Goal: Task Accomplishment & Management: Use online tool/utility

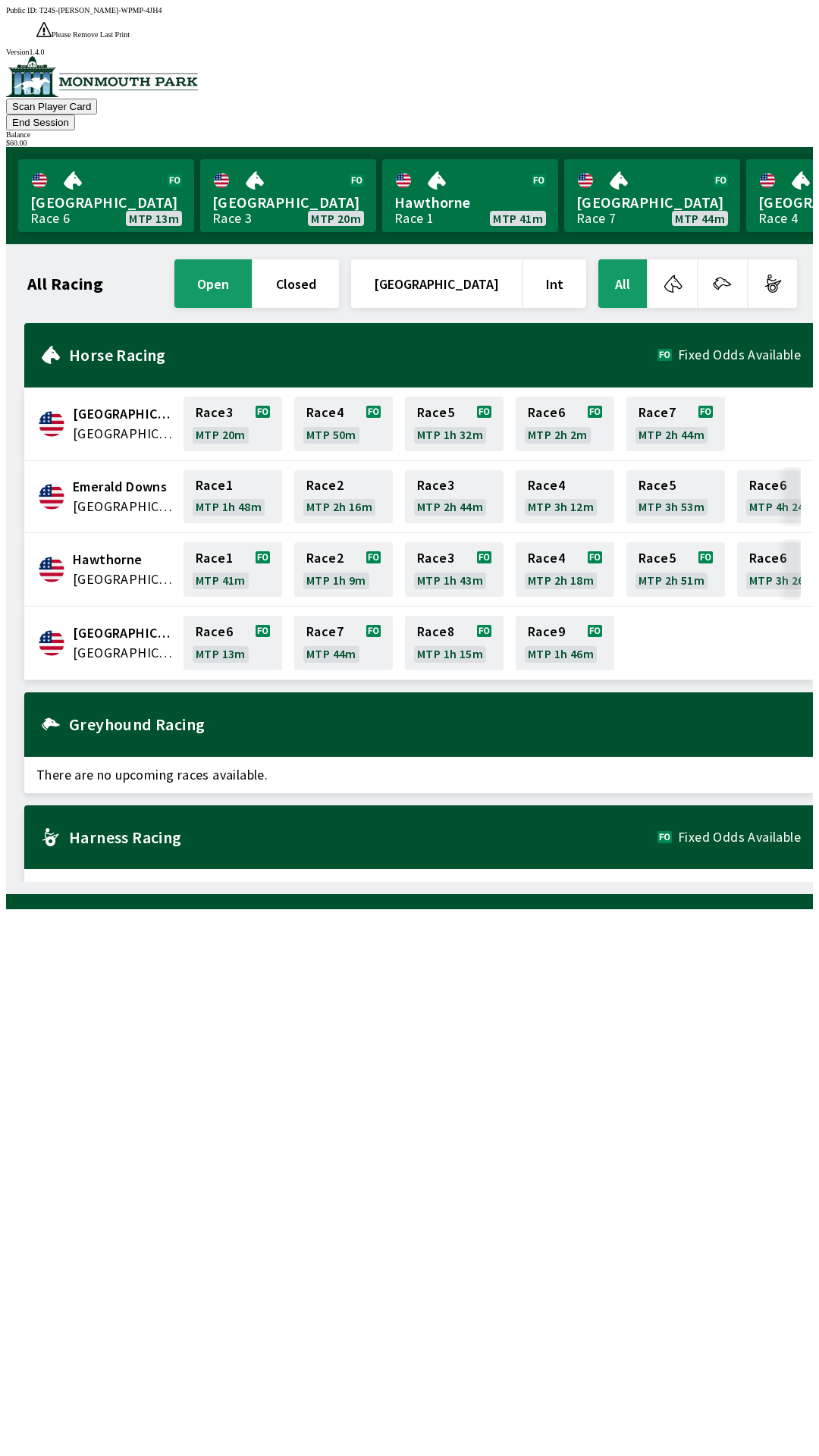
click at [75, 115] on button "End Session" at bounding box center [40, 122] width 69 height 16
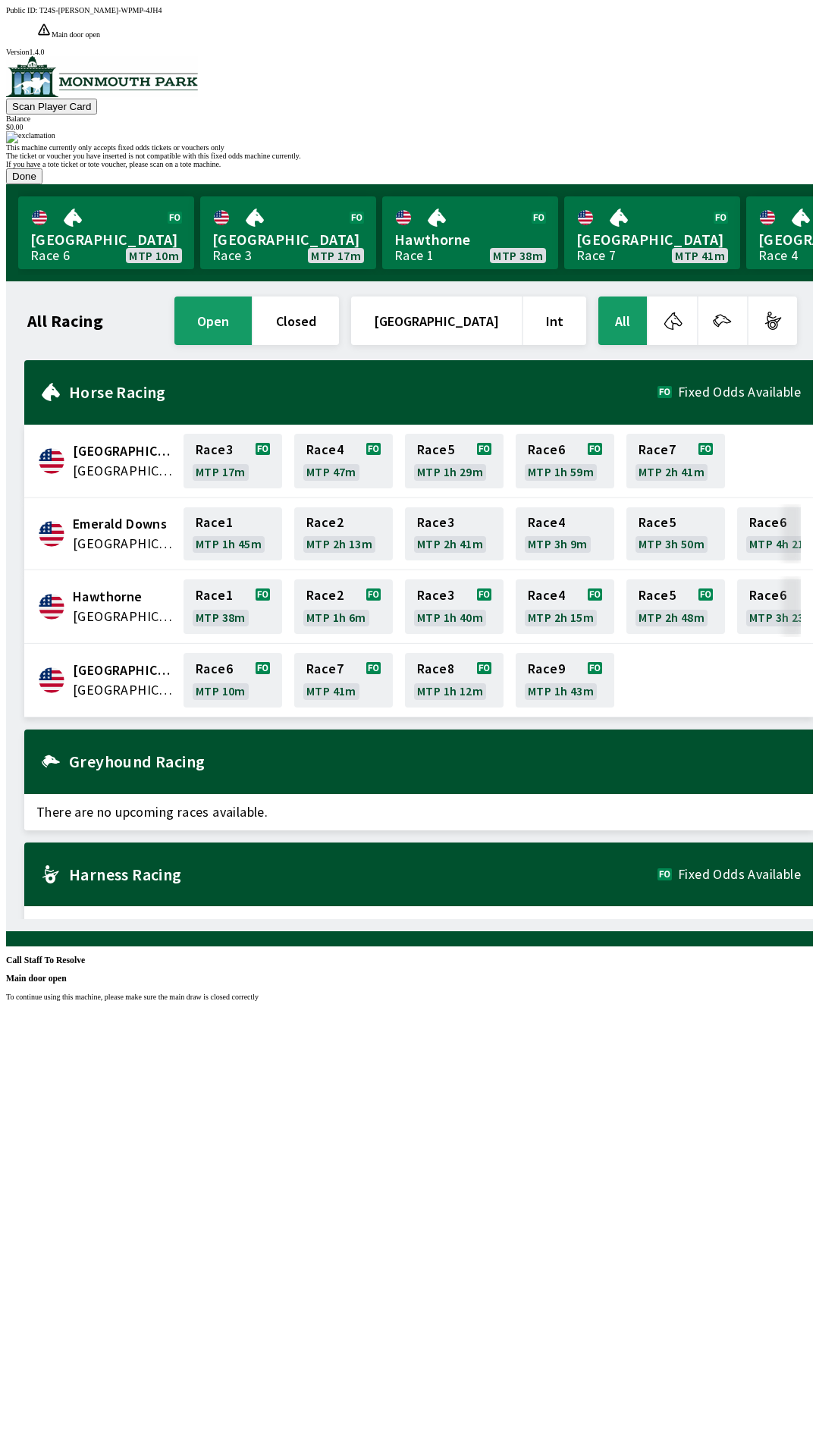
click at [744, 591] on div "Public ID: T24S-[PERSON_NAME]-WPMP-4JH4 Main door open To continue using this m…" at bounding box center [409, 734] width 807 height 1456
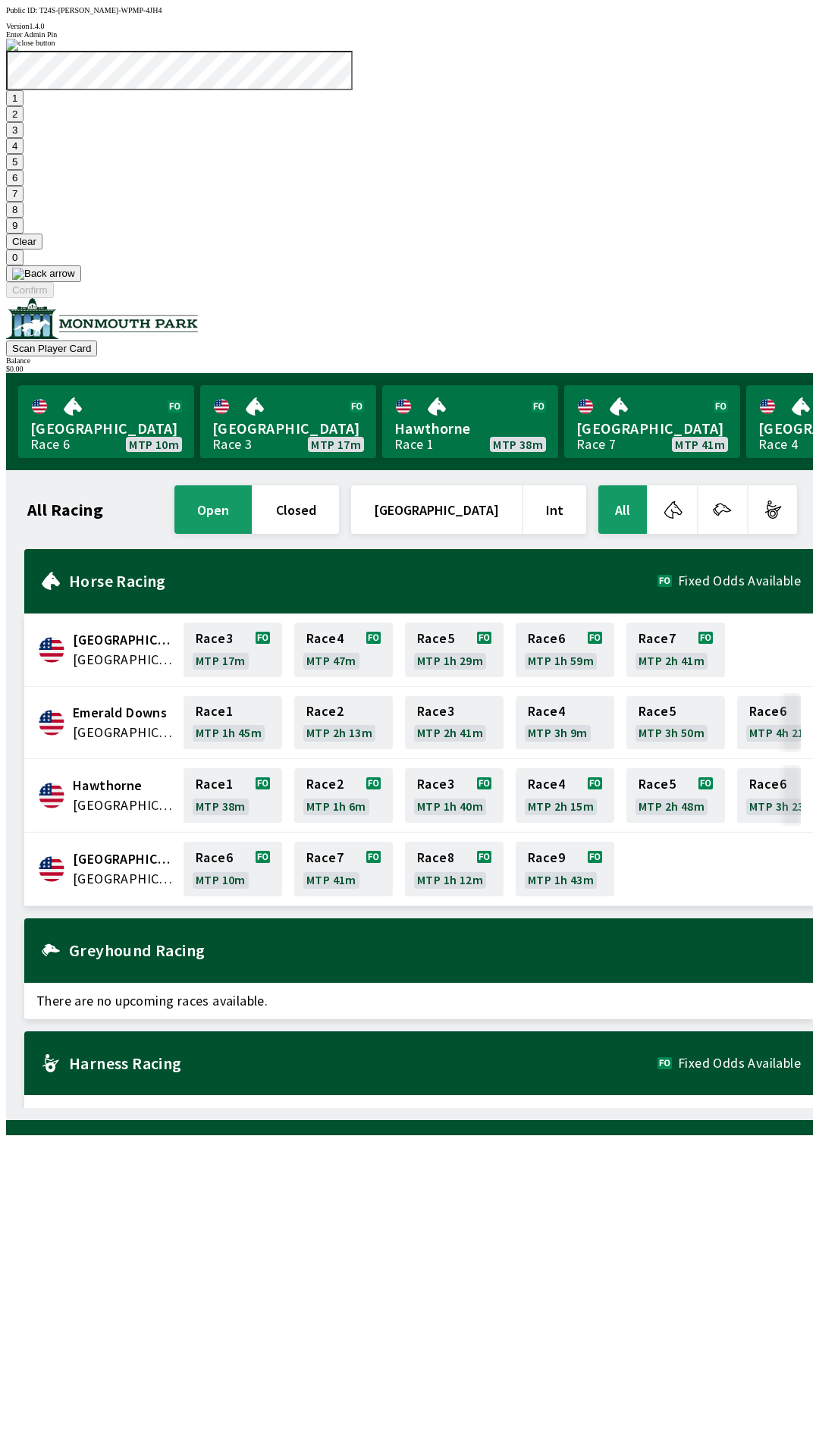
click at [24, 106] on button "1" at bounding box center [14, 98] width 18 height 16
click at [24, 233] on button "9" at bounding box center [14, 226] width 18 height 16
click at [24, 202] on button "7" at bounding box center [14, 193] width 18 height 16
click at [24, 138] on button "3" at bounding box center [14, 130] width 18 height 16
click at [53, 298] on button "Confirm" at bounding box center [30, 289] width 48 height 16
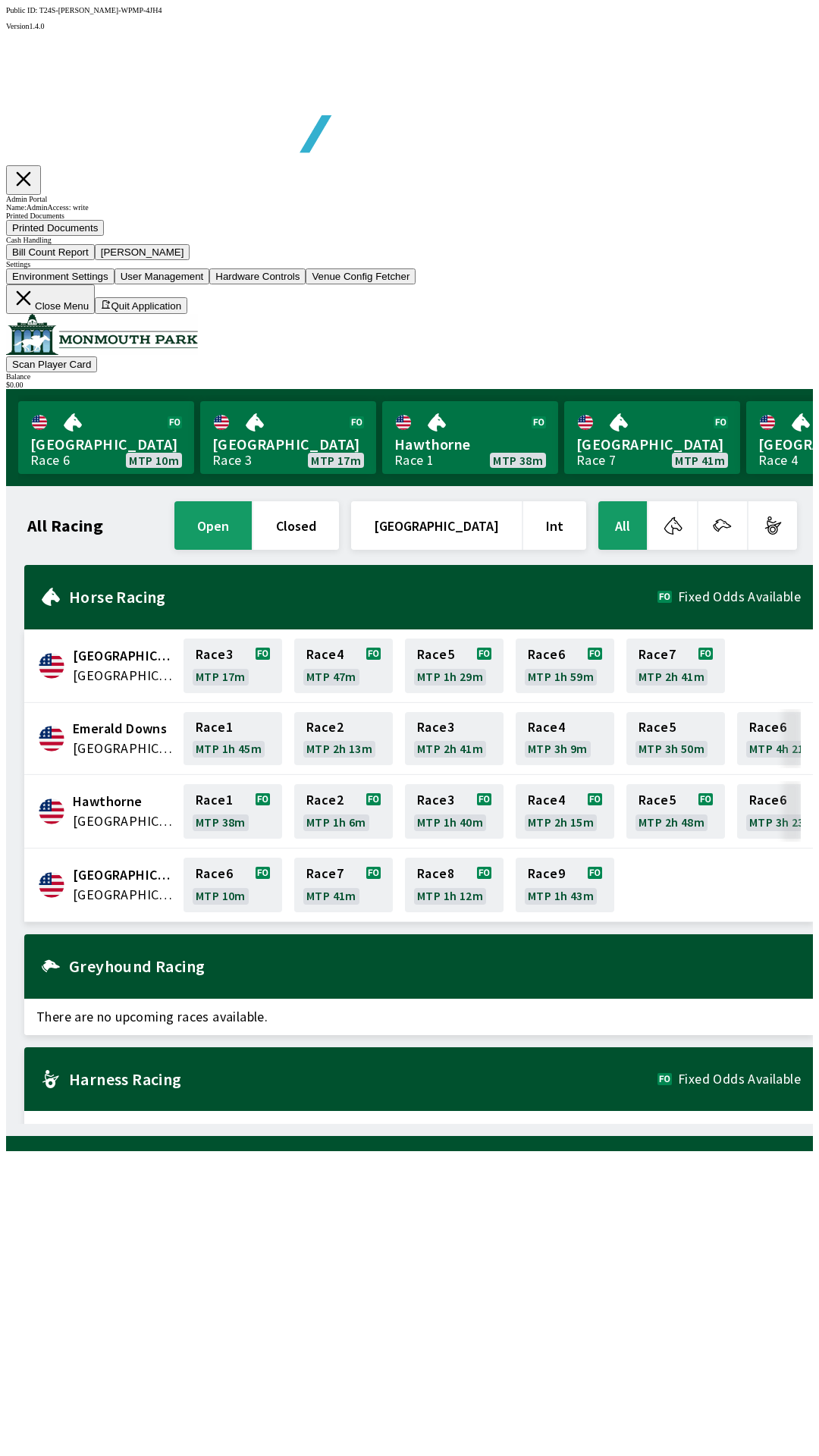
click at [104, 236] on button "Printed Documents" at bounding box center [54, 227] width 98 height 16
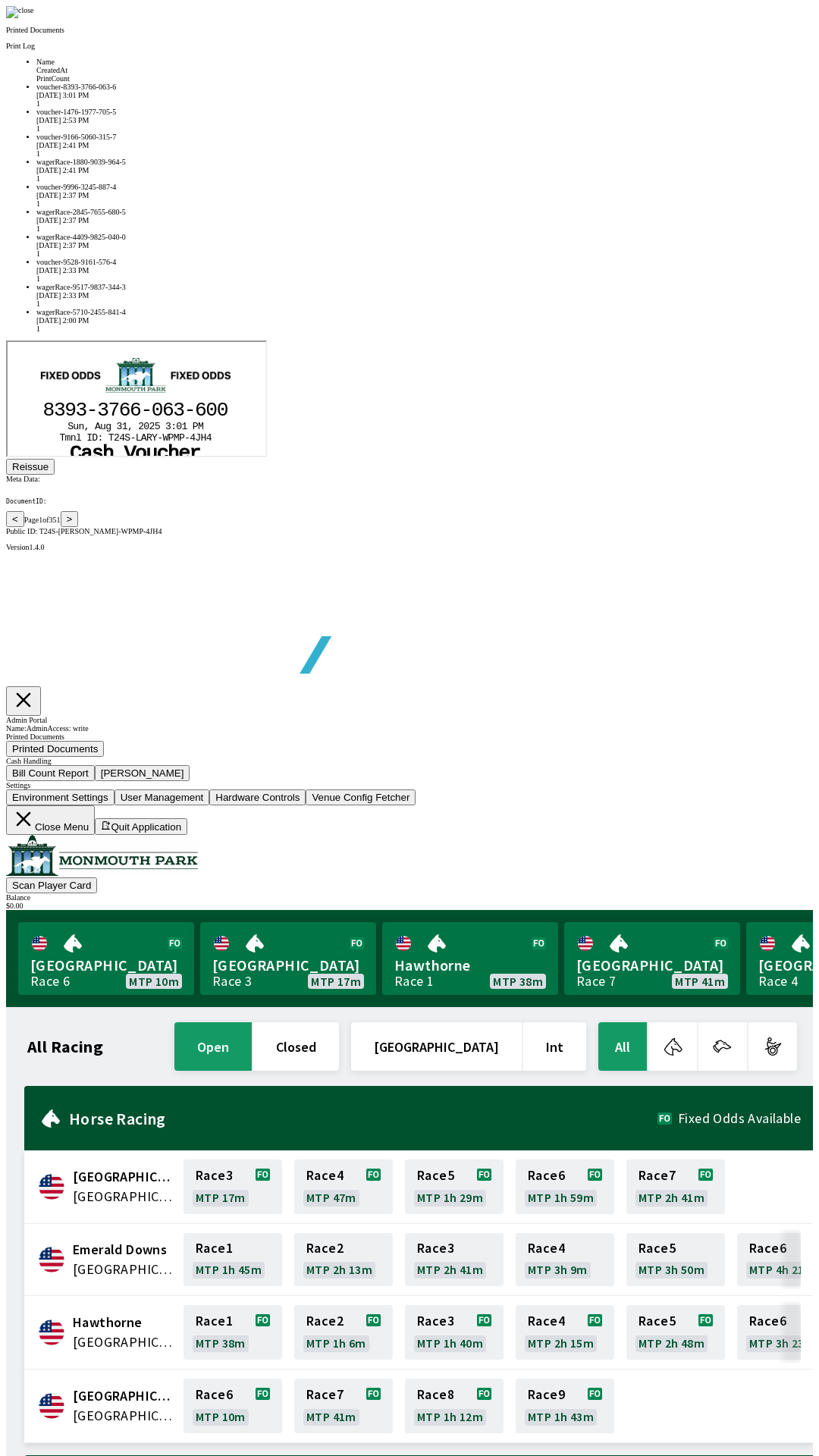
click at [490, 99] on div "[DATE] 3:01 PM" at bounding box center [424, 95] width 777 height 8
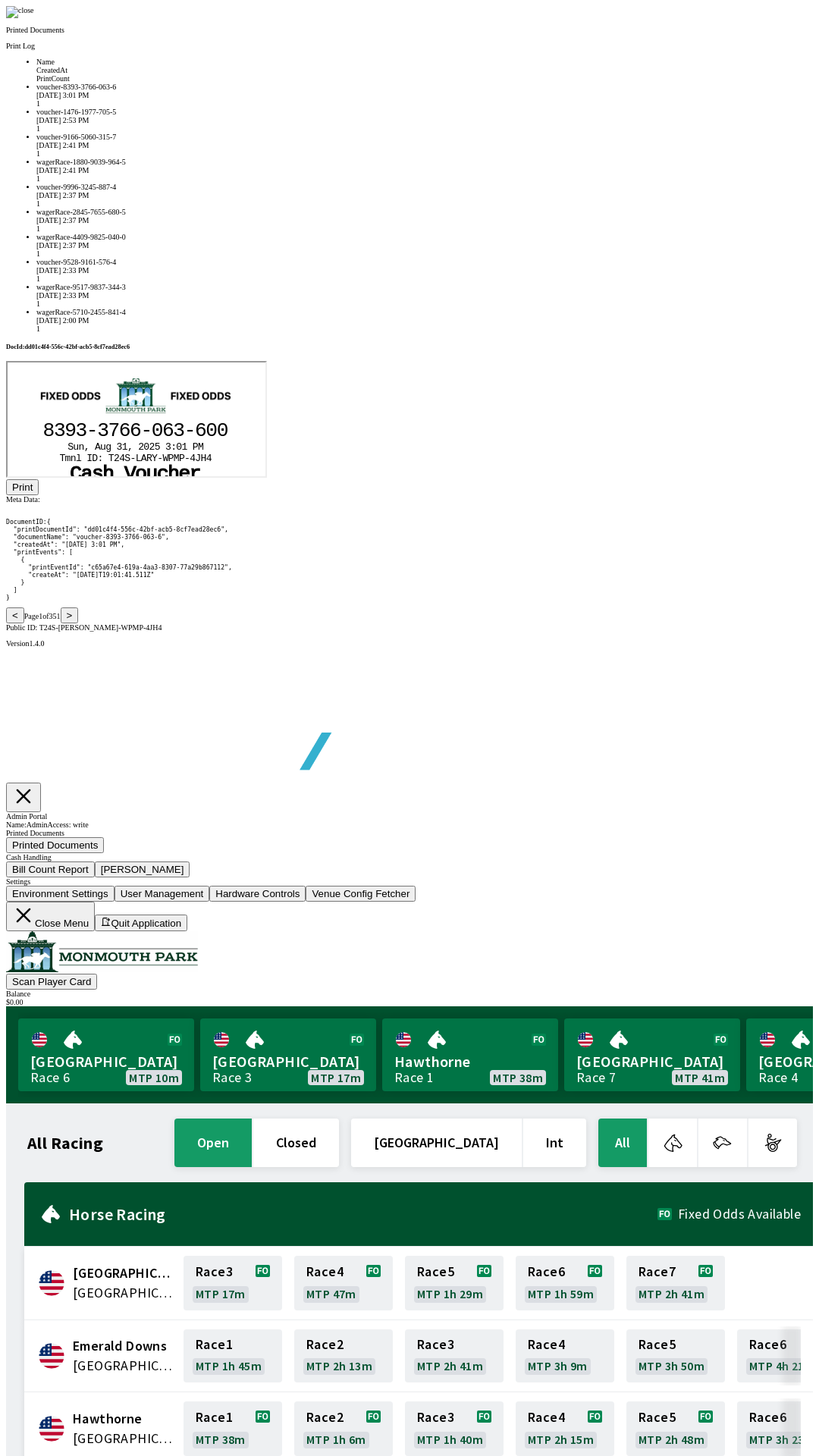
click at [39, 496] on button "Print" at bounding box center [22, 487] width 32 height 16
